Goal: Ask a question

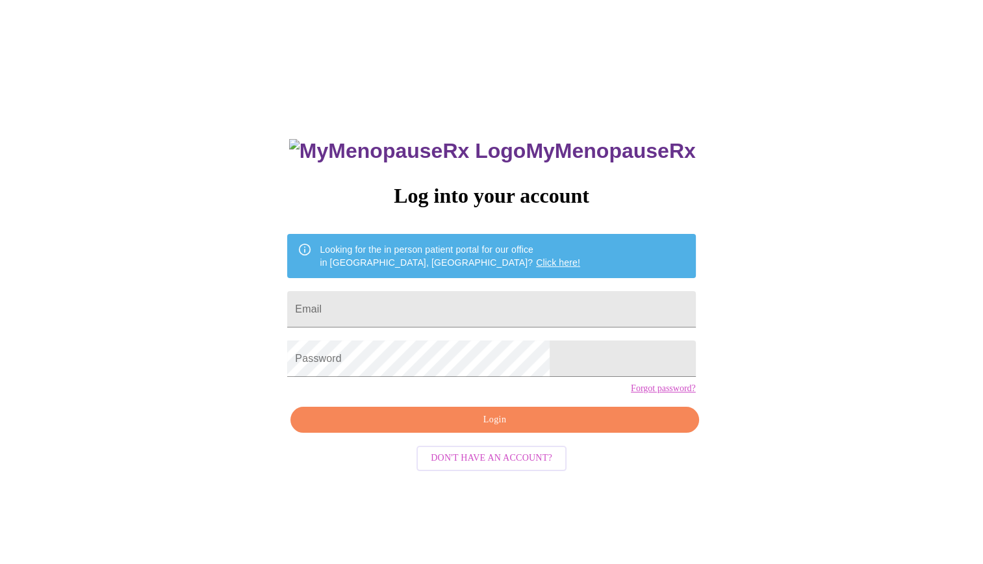
type input "[EMAIL_ADDRESS][DOMAIN_NAME]"
click at [413, 428] on span "Login" at bounding box center [494, 420] width 378 height 16
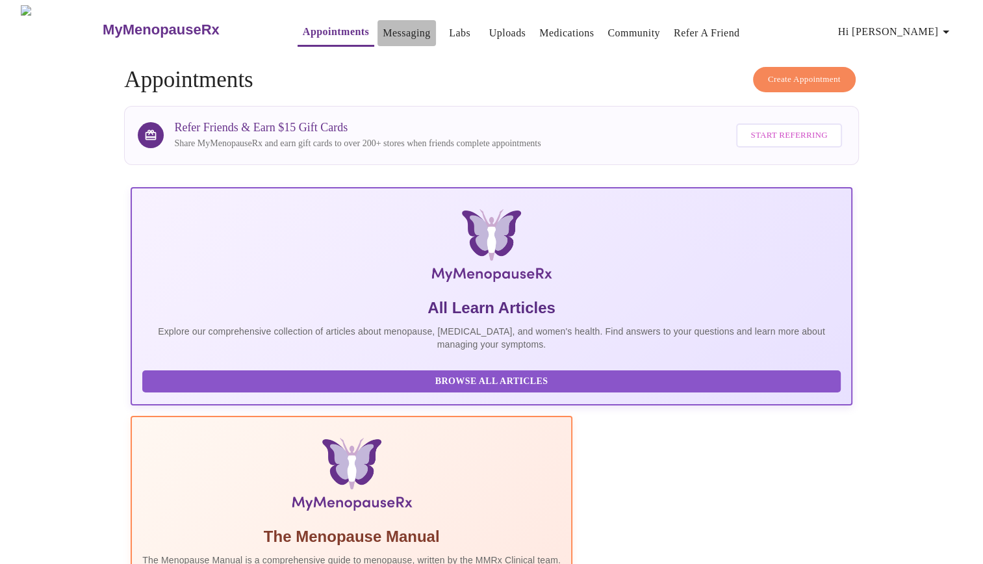
click at [383, 31] on link "Messaging" at bounding box center [406, 33] width 47 height 18
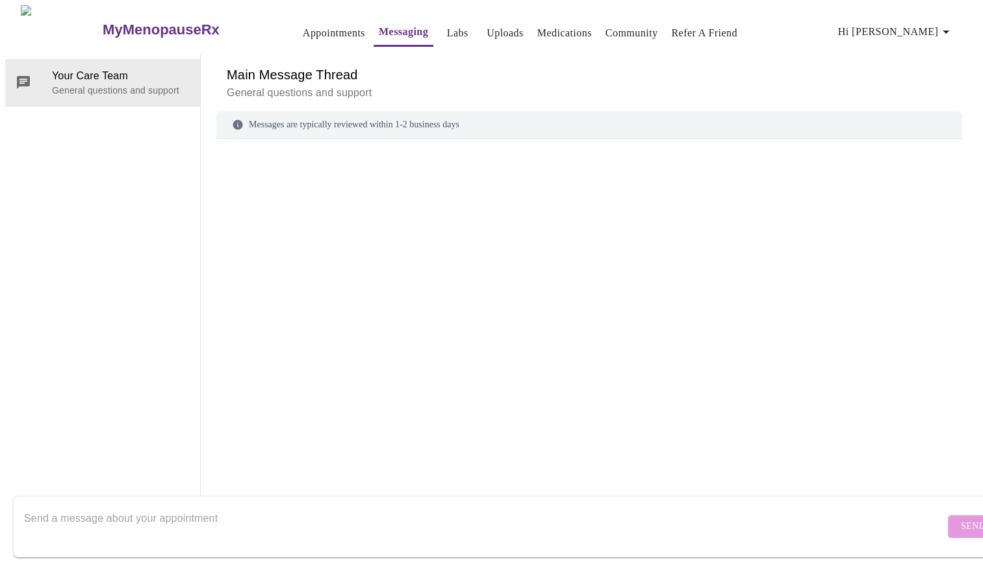
click at [120, 513] on textarea "Send a message about your appointment" at bounding box center [484, 527] width 921 height 42
click at [538, 29] on link "Medications" at bounding box center [565, 33] width 55 height 18
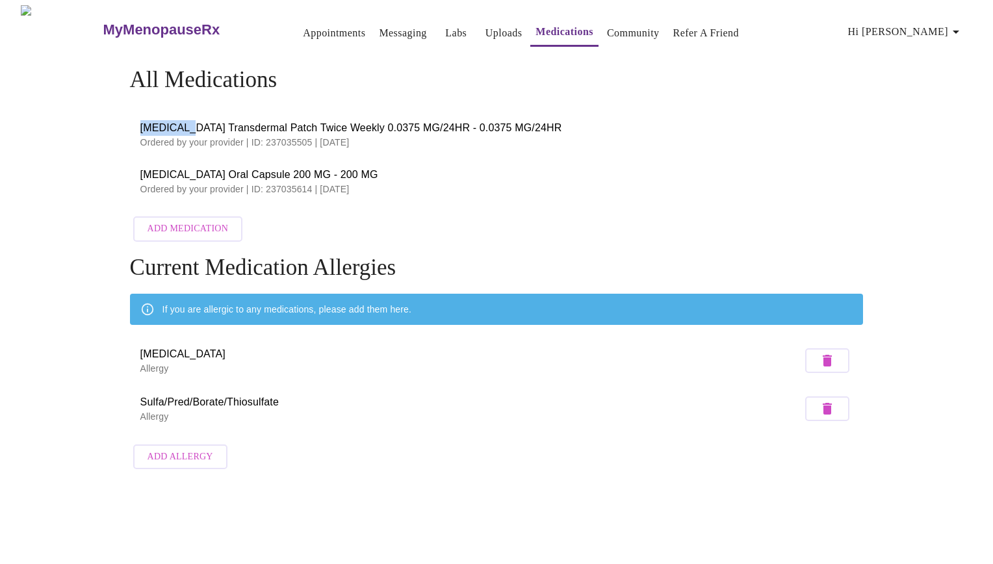
drag, startPoint x: 139, startPoint y: 125, endPoint x: 181, endPoint y: 120, distance: 42.0
click at [181, 120] on li "[MEDICAL_DATA] Transdermal Patch Twice Weekly 0.0375 MG/24HR - 0.0375 MG/24HR O…" at bounding box center [497, 134] width 734 height 47
drag, startPoint x: 182, startPoint y: 118, endPoint x: 168, endPoint y: 124, distance: 15.4
copy span "[MEDICAL_DATA]"
click at [379, 31] on link "Messaging" at bounding box center [402, 33] width 47 height 18
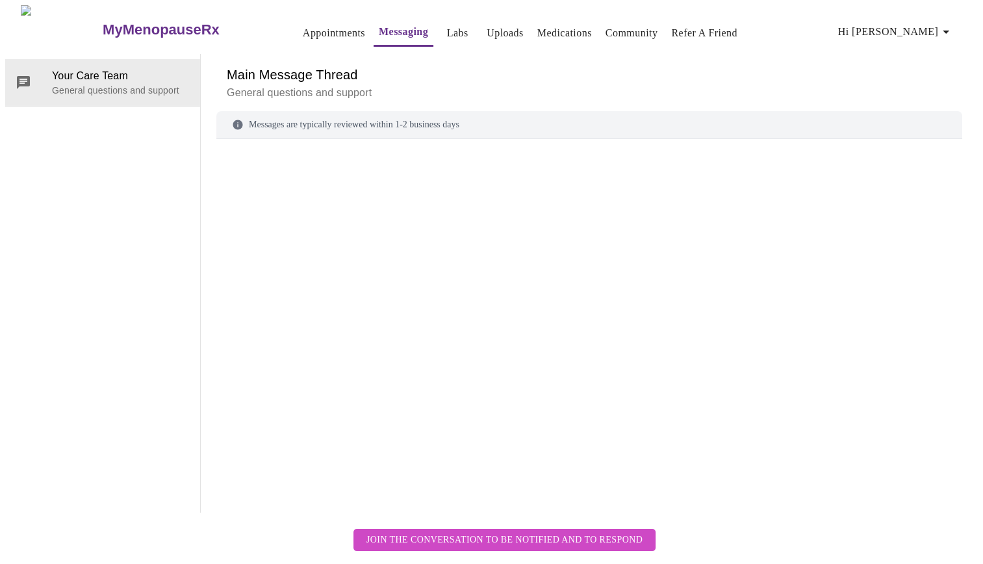
scroll to position [49, 0]
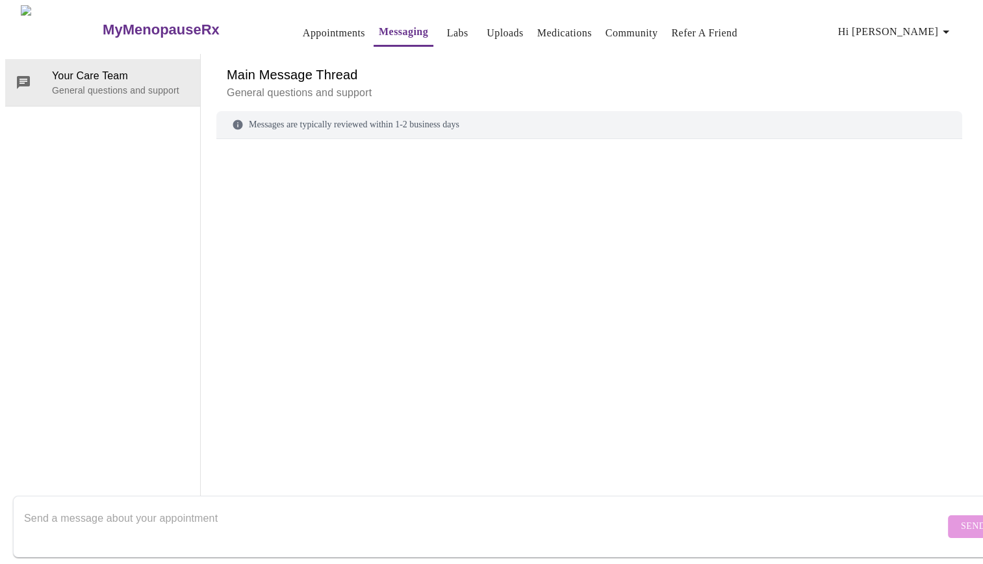
click at [48, 506] on textarea "Send a message about your appointment" at bounding box center [484, 527] width 921 height 42
paste textarea "[MEDICAL_DATA]"
click at [450, 509] on textarea "I want to double-check if I need to start the [MEDICAL_DATA] patches at the sta…" at bounding box center [484, 527] width 921 height 42
click at [187, 506] on textarea "I want to double-check if I need to start the [MEDICAL_DATA] patches at the sta…" at bounding box center [484, 527] width 921 height 42
click at [457, 508] on textarea "I want to double-check if I need to wait to start the [MEDICAL_DATA] patches at…" at bounding box center [484, 527] width 921 height 42
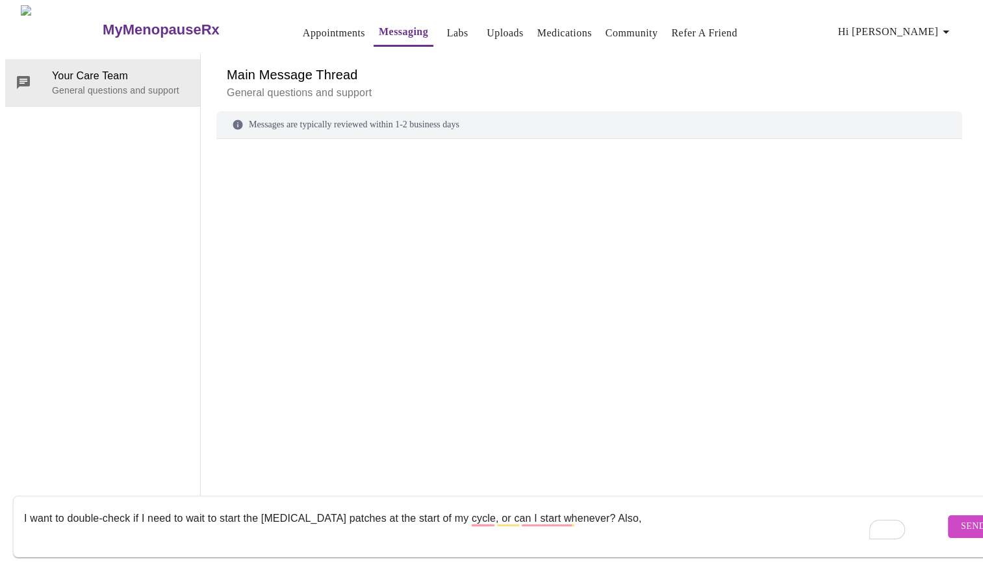
drag, startPoint x: 140, startPoint y: 506, endPoint x: 0, endPoint y: 508, distance: 139.7
click at [0, 508] on html "MyMenopauseRx Appointments Messaging Labs Uploads Medications Community Refer a…" at bounding box center [491, 259] width 983 height 518
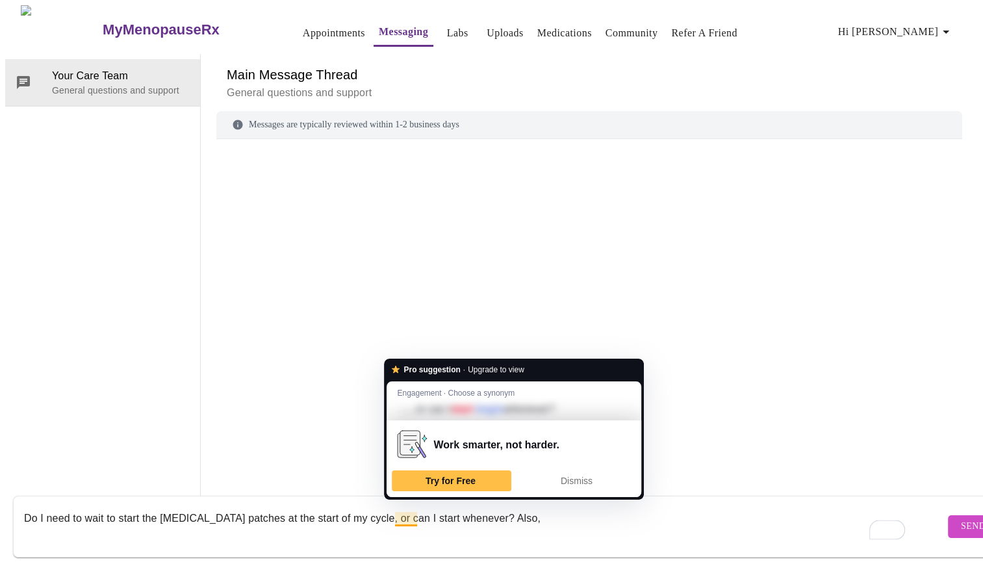
click at [370, 515] on textarea "Do I need to wait to start the [MEDICAL_DATA] patches at the start of my cycle,…" at bounding box center [484, 527] width 921 height 42
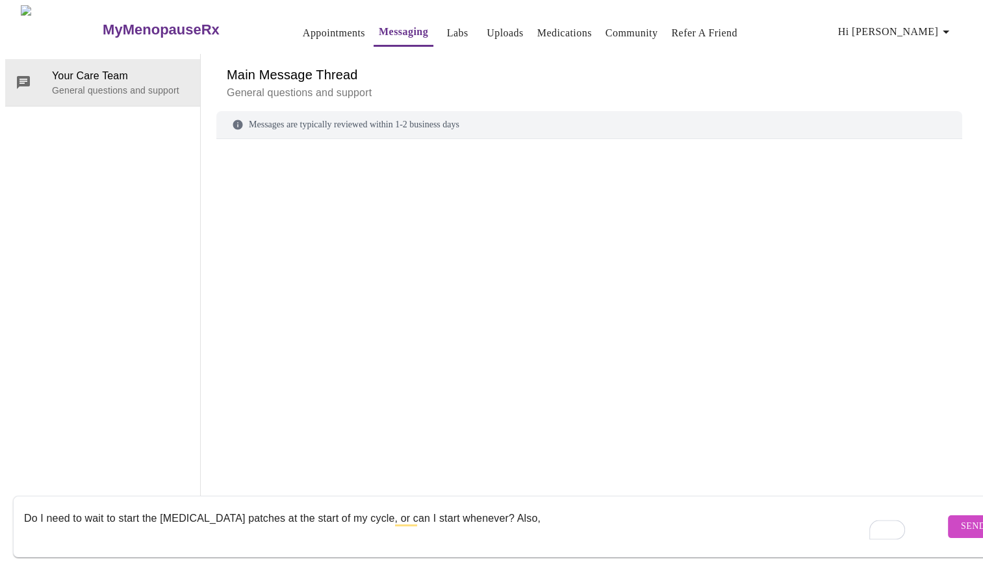
drag, startPoint x: 351, startPoint y: 506, endPoint x: 465, endPoint y: 503, distance: 113.8
click at [465, 506] on textarea "Do I need to wait to start the [MEDICAL_DATA] patches at the start of my cycle,…" at bounding box center [484, 527] width 921 height 42
click at [395, 506] on textarea "Do I need to wait to start the [MEDICAL_DATA] patches at the start of my cycle?…" at bounding box center [484, 527] width 921 height 42
type textarea "Do I need to wait to start the [MEDICAL_DATA] patches at the start of my cycle?…"
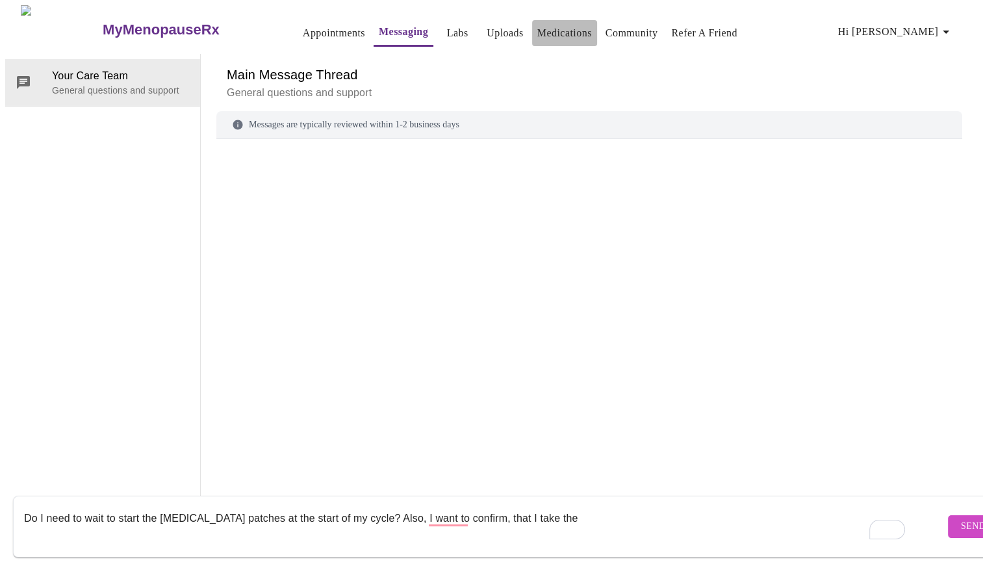
click at [545, 27] on link "Medications" at bounding box center [565, 33] width 55 height 18
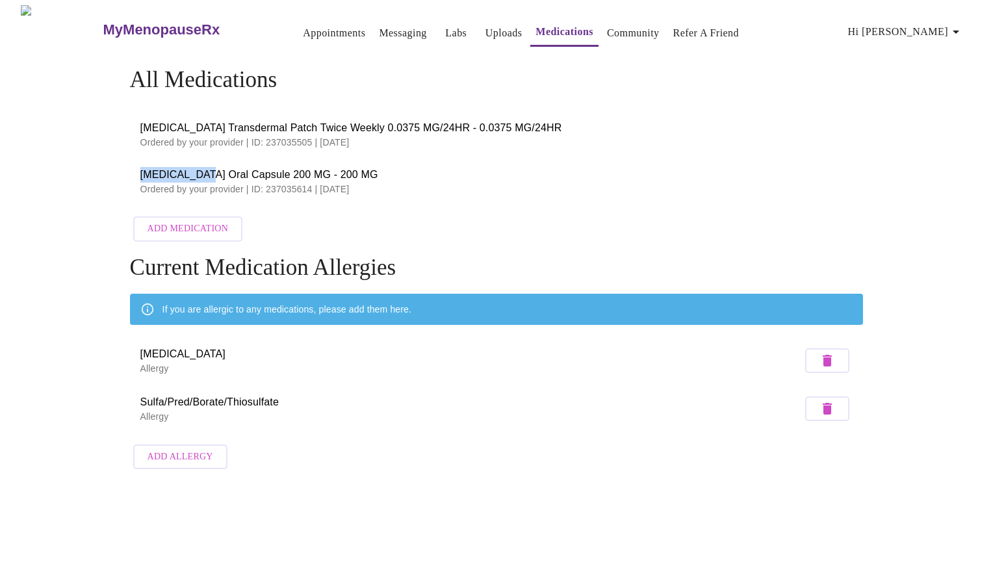
drag, startPoint x: 136, startPoint y: 176, endPoint x: 202, endPoint y: 172, distance: 66.5
click at [202, 172] on li "[MEDICAL_DATA] Oral Capsule 200 MG - 200 MG Ordered by your provider | ID: 2370…" at bounding box center [497, 181] width 734 height 47
drag, startPoint x: 202, startPoint y: 172, endPoint x: 195, endPoint y: 174, distance: 7.6
copy span "[MEDICAL_DATA]"
click at [379, 25] on link "Messaging" at bounding box center [402, 33] width 47 height 18
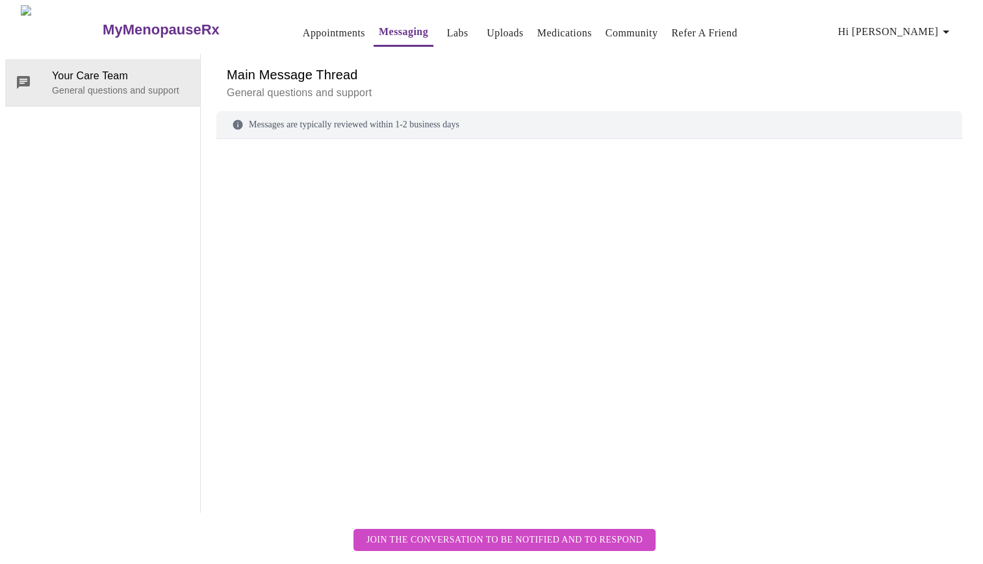
scroll to position [49, 0]
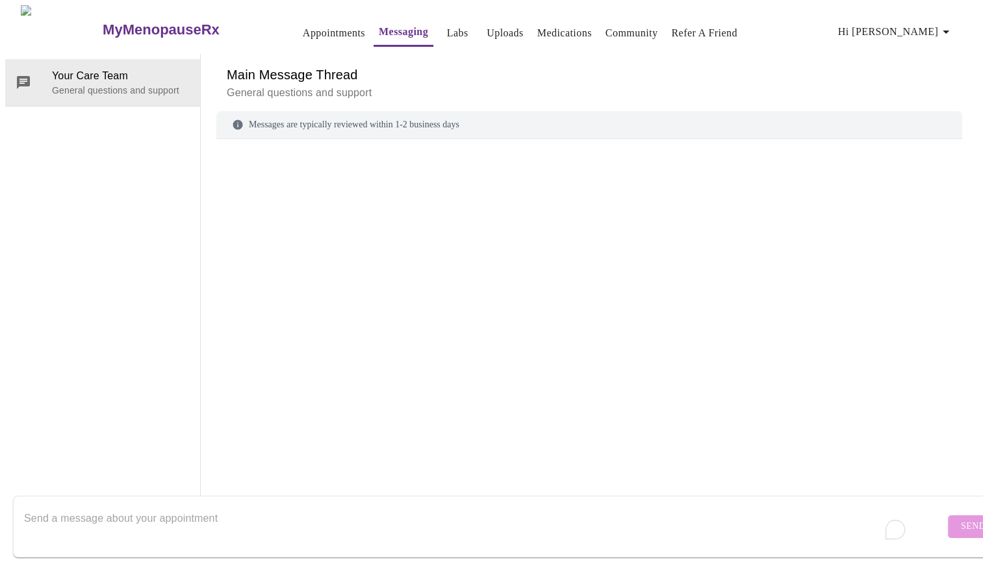
click at [159, 506] on textarea "To enrich screen reader interactions, please activate Accessibility in Grammarl…" at bounding box center [484, 527] width 921 height 42
type textarea "l"
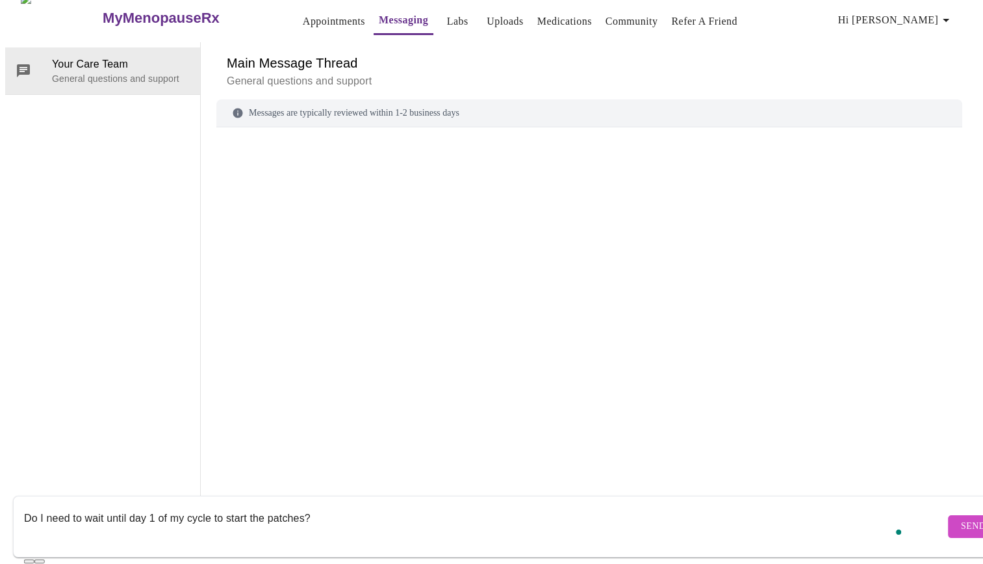
click at [344, 512] on textarea "Do I need to wait until day 1 of my cycle to start the patches?" at bounding box center [484, 527] width 921 height 42
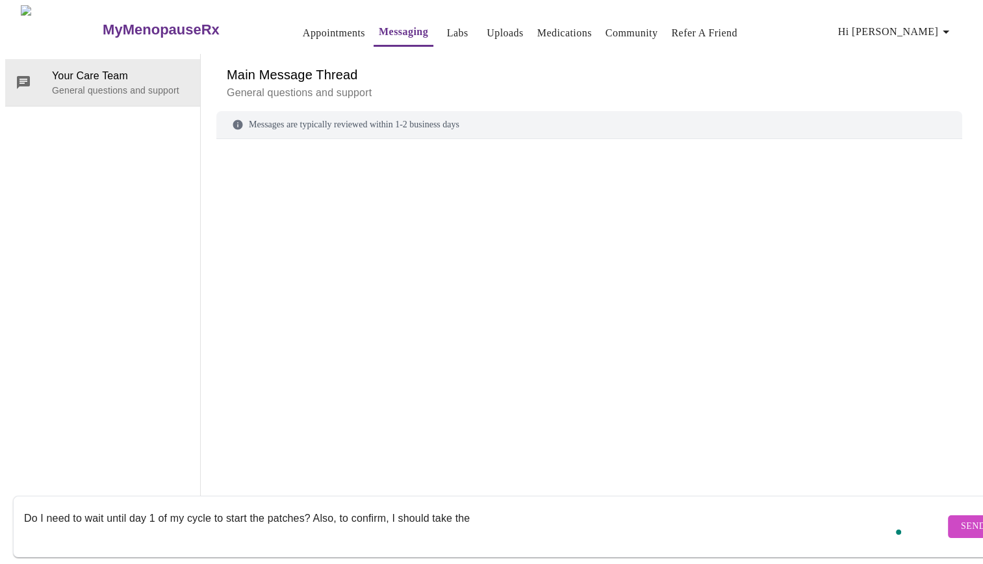
paste textarea "[MEDICAL_DATA]"
click at [745, 506] on textarea "Do I need to wait until day 1 of my cycle to start the patches? Also, to confir…" at bounding box center [484, 527] width 921 height 42
type textarea "Do I need to wait until day 1 of my cycle to start the patches? Also, to confir…"
click at [961, 519] on span "Send" at bounding box center [973, 527] width 25 height 16
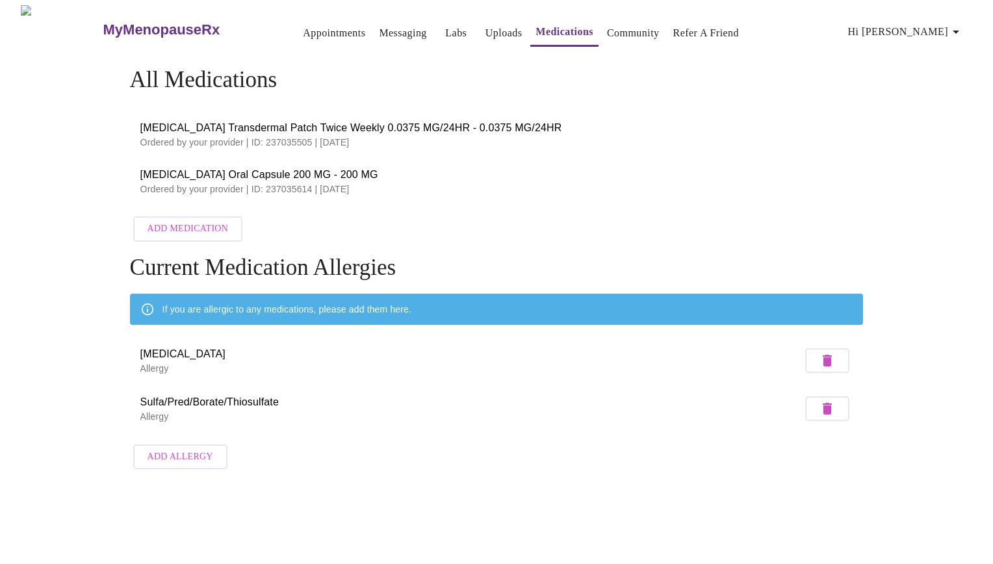
click at [907, 26] on span "Appointments Messaging Labs Uploads Medications Community Refer a Friend Hi [PE…" at bounding box center [622, 29] width 701 height 34
click at [927, 12] on span "Hi [PERSON_NAME]" at bounding box center [907, 28] width 129 height 32
click at [927, 25] on span "Hi [PERSON_NAME]" at bounding box center [906, 32] width 116 height 18
click at [922, 75] on li "Invoices" at bounding box center [943, 73] width 60 height 23
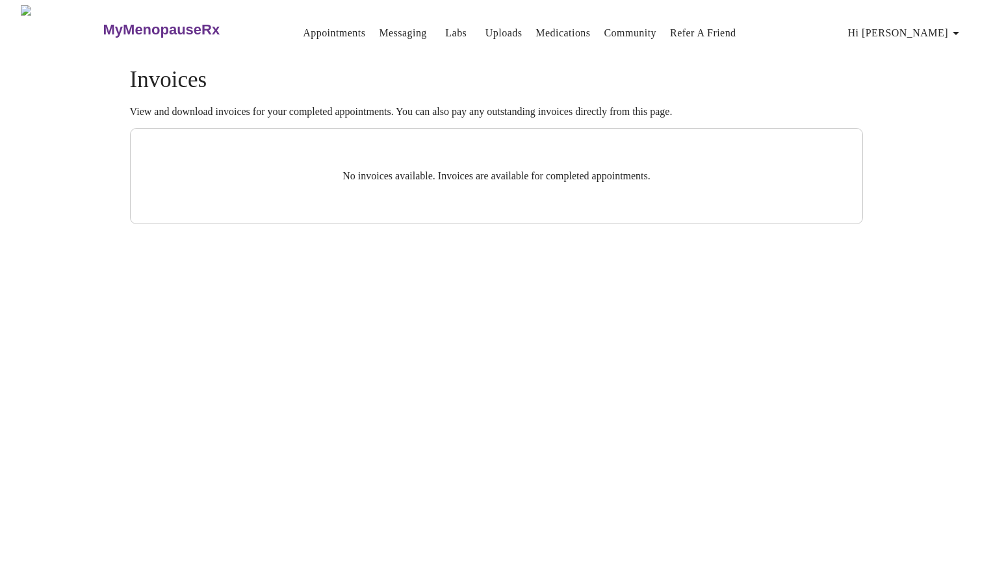
click at [940, 26] on span "Hi [PERSON_NAME]" at bounding box center [906, 33] width 116 height 18
click at [938, 49] on li "Billing" at bounding box center [943, 51] width 60 height 23
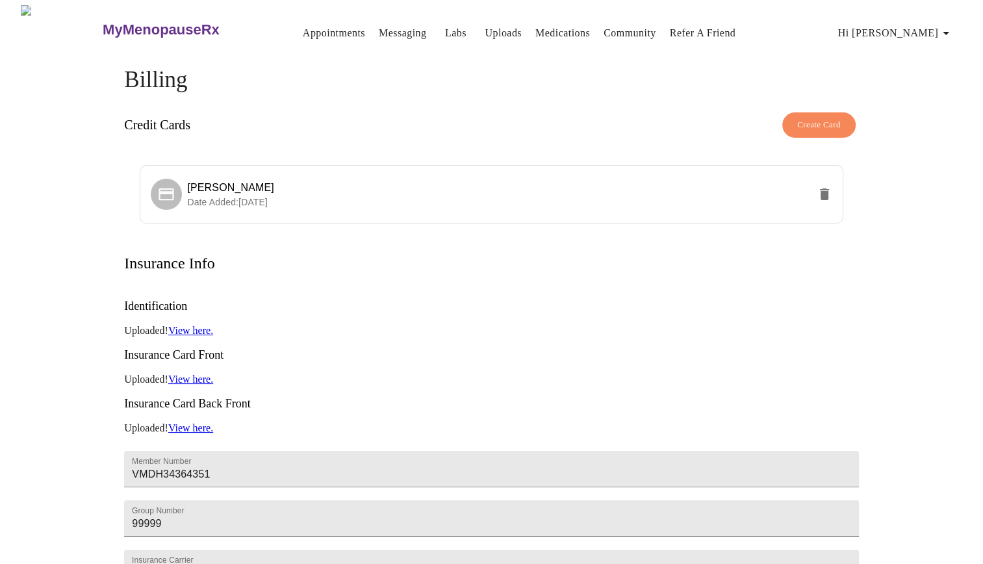
click at [927, 29] on span "Hi [PERSON_NAME]" at bounding box center [896, 33] width 116 height 18
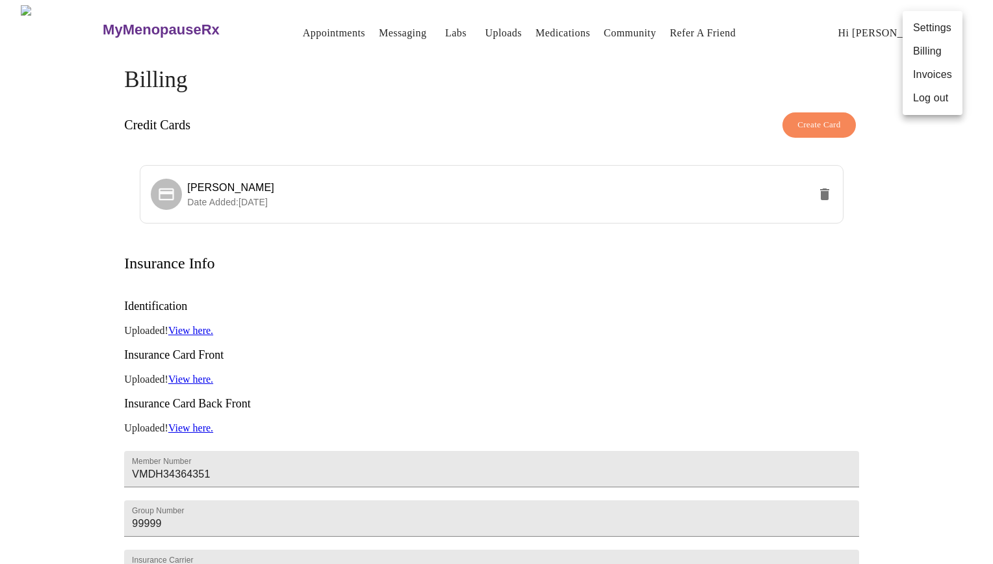
click at [550, 25] on div at bounding box center [496, 282] width 993 height 564
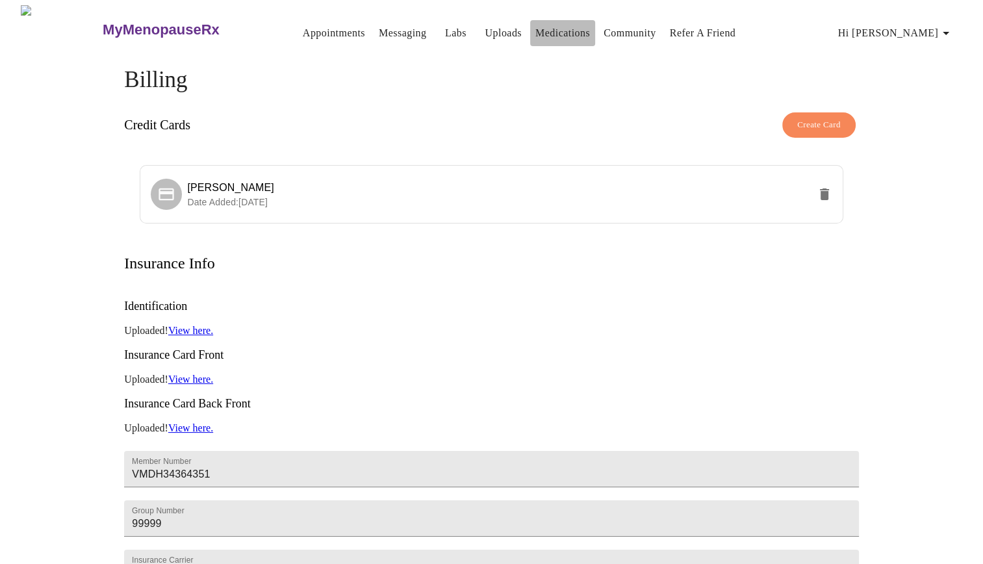
click at [548, 29] on link "Medications" at bounding box center [563, 33] width 55 height 18
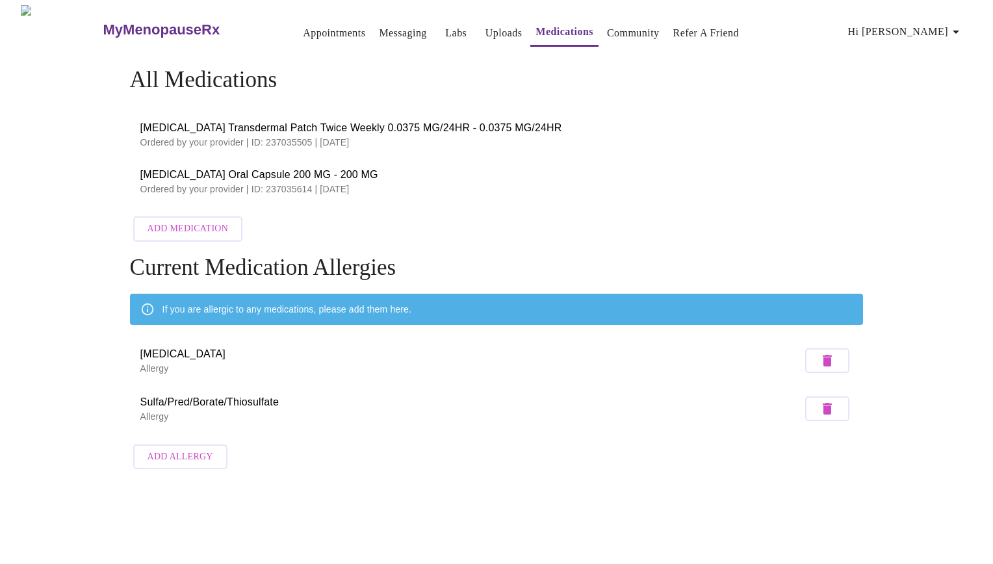
click at [143, 169] on span "[MEDICAL_DATA] Oral Capsule 200 MG - 200 MG" at bounding box center [496, 175] width 713 height 16
click at [321, 25] on link "Appointments" at bounding box center [334, 33] width 62 height 18
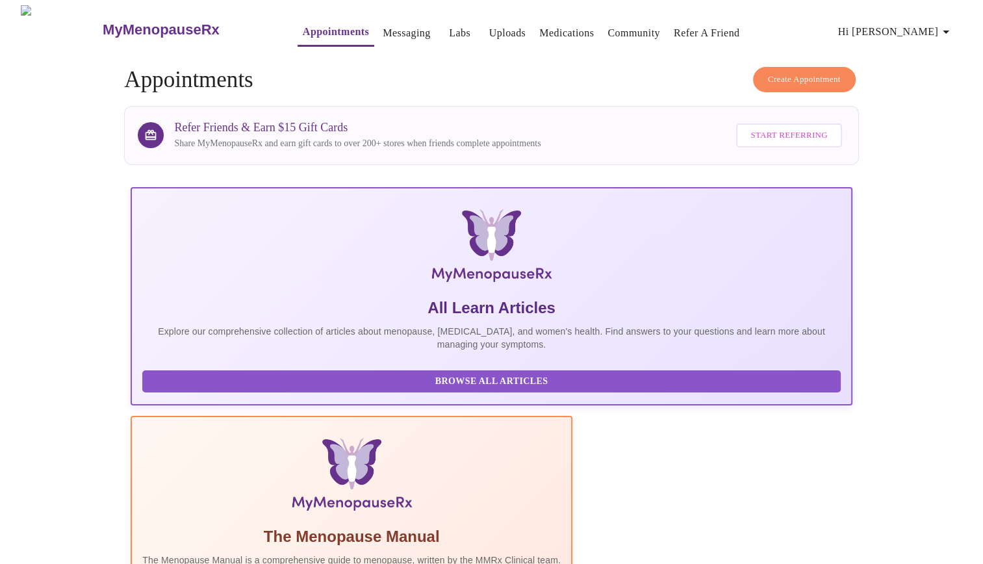
click at [608, 24] on link "Community" at bounding box center [634, 33] width 53 height 18
